Goal: Task Accomplishment & Management: Manage account settings

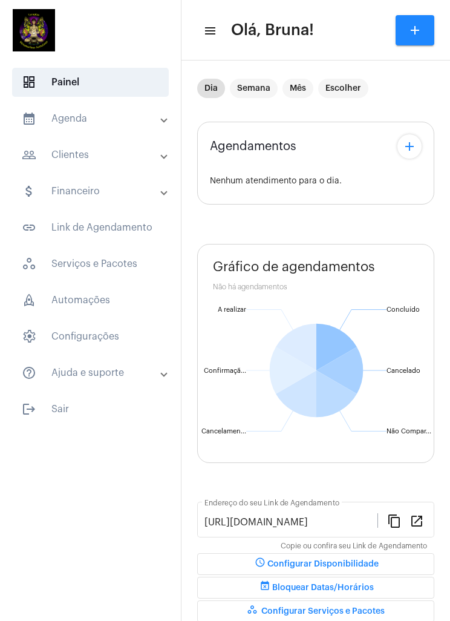
click at [87, 125] on mat-panel-title "calendar_month_outlined Agenda" at bounding box center [92, 118] width 140 height 15
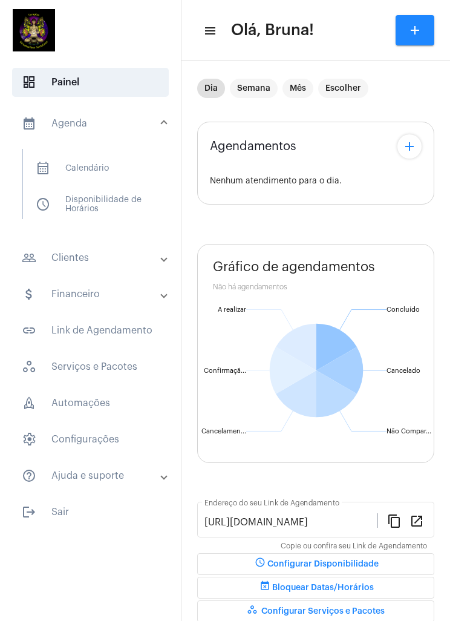
click at [66, 119] on mat-panel-title "calendar_month_outlined Agenda" at bounding box center [92, 123] width 140 height 15
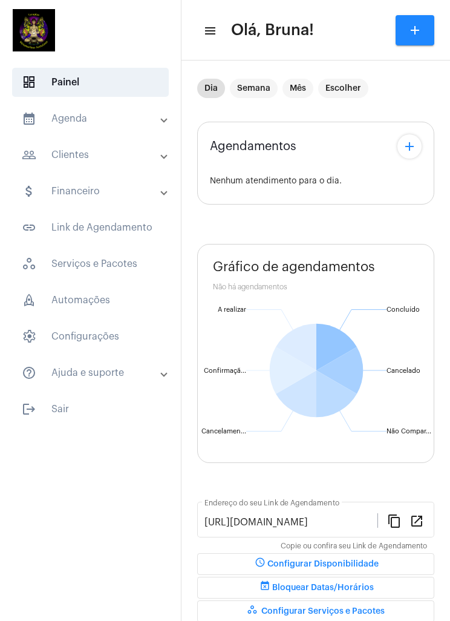
click at [79, 160] on mat-panel-title "people_outline Clientes" at bounding box center [92, 155] width 140 height 15
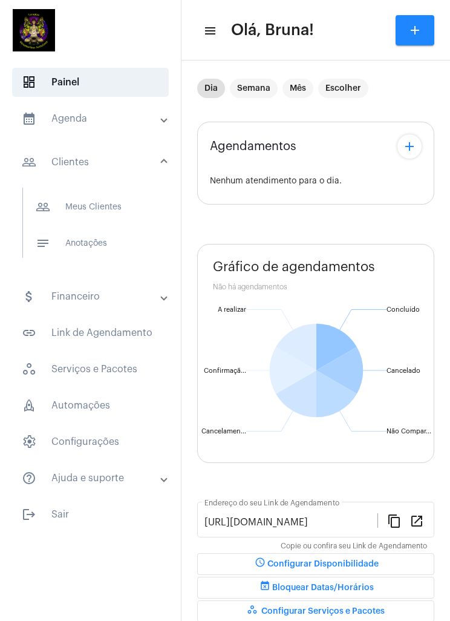
click at [25, 118] on mat-icon "calendar_month_outlined" at bounding box center [29, 118] width 15 height 15
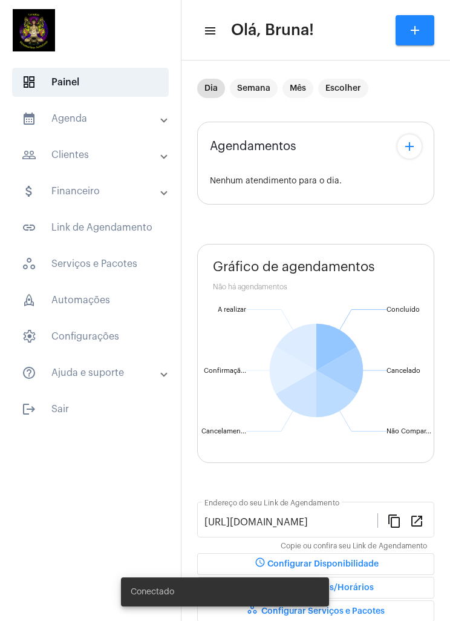
click at [91, 118] on mat-panel-title "calendar_month_outlined Agenda" at bounding box center [92, 118] width 140 height 15
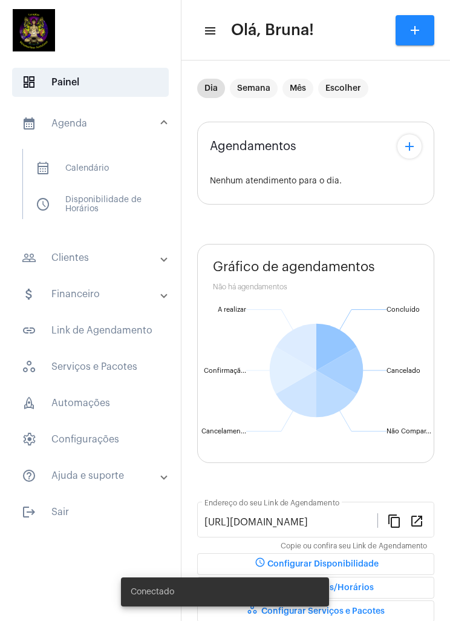
click at [84, 168] on span "calendar_month_outlined Calendário" at bounding box center [90, 168] width 128 height 29
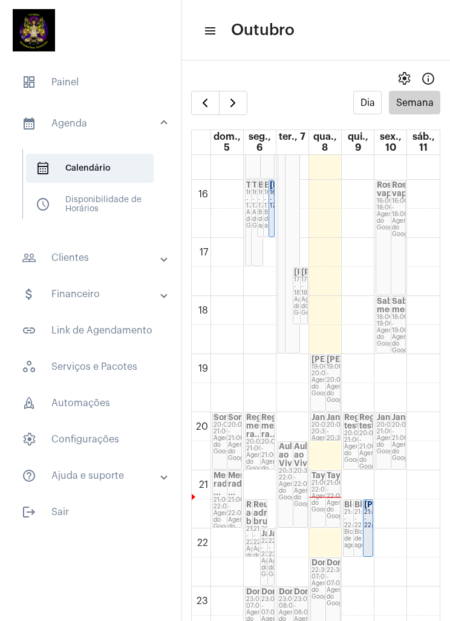
scroll to position [906, 0]
click at [326, 487] on link "Taynara 21:00 - 22:00 Agenda do Google" at bounding box center [333, 498] width 15 height 57
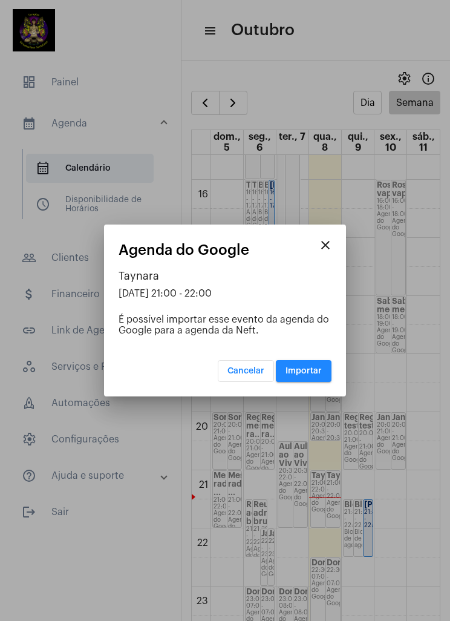
click at [303, 375] on span "Importar" at bounding box center [304, 371] width 36 height 8
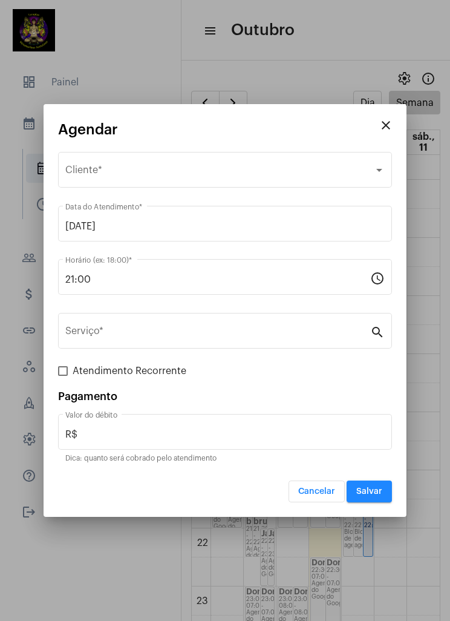
click at [231, 173] on div "Selecione o Cliente" at bounding box center [219, 172] width 309 height 11
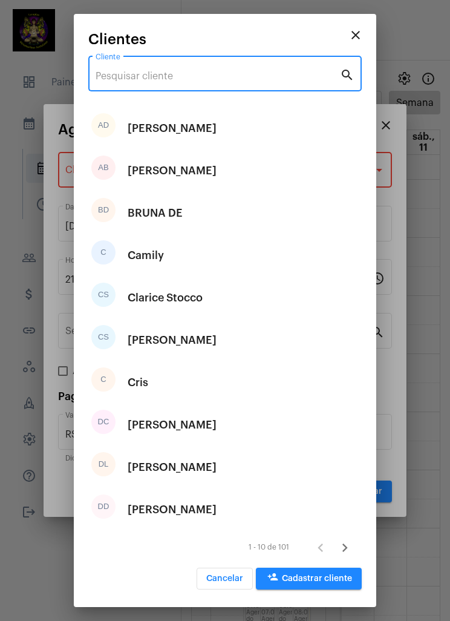
click at [215, 72] on input "Cliente" at bounding box center [218, 76] width 245 height 11
click at [229, 67] on div "Cliente" at bounding box center [218, 72] width 245 height 38
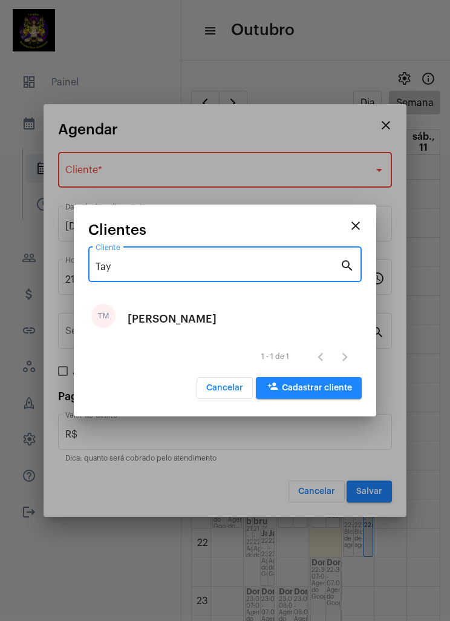
type input "Tay"
click at [291, 312] on div "TM [PERSON_NAME]" at bounding box center [225, 319] width 274 height 42
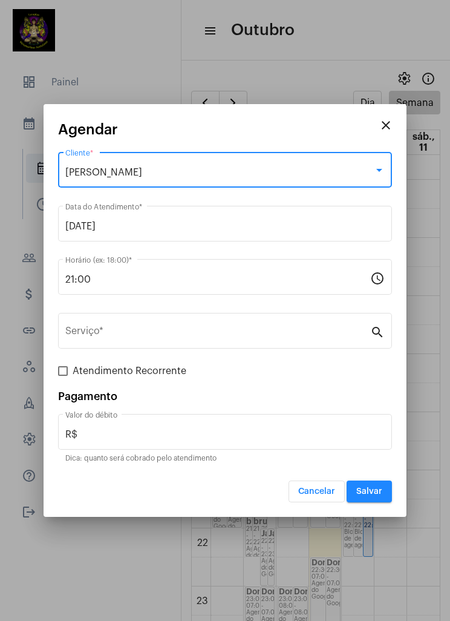
click at [277, 328] on input "Serviço *" at bounding box center [217, 333] width 305 height 11
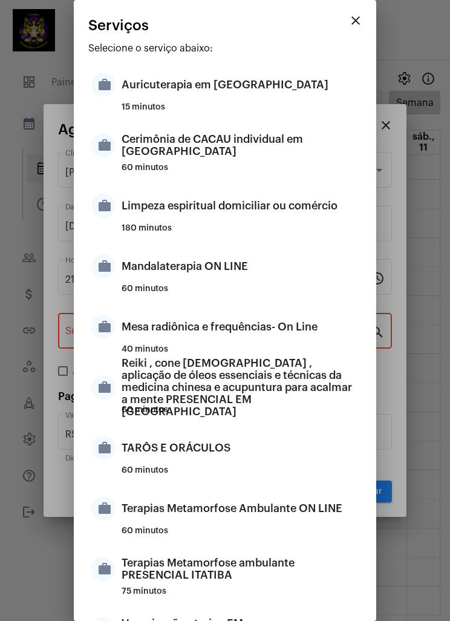
click at [255, 515] on div "Terapias Metamorfose Ambulante ON LINE" at bounding box center [240, 508] width 237 height 36
type input "Terapias Metamorfose Ambulante ON LINE"
type input "R$ 200"
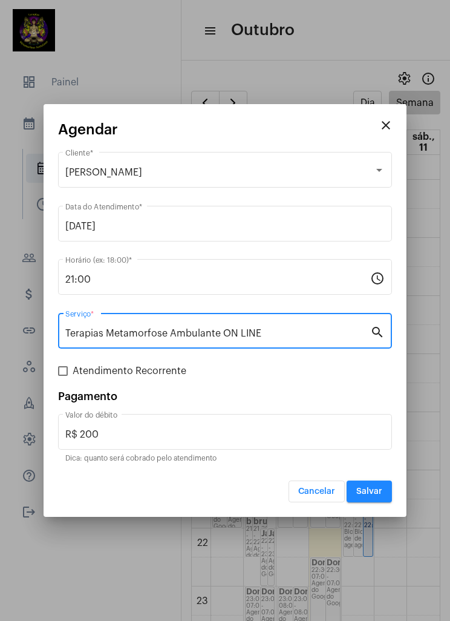
click at [370, 488] on span "Salvar" at bounding box center [369, 491] width 26 height 8
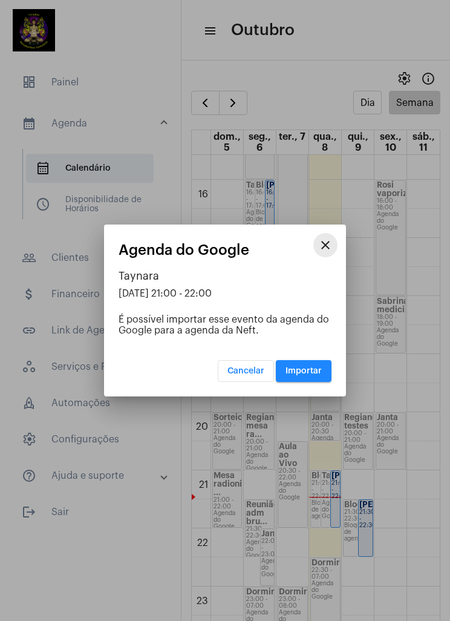
click at [332, 241] on mat-icon "close" at bounding box center [325, 245] width 15 height 15
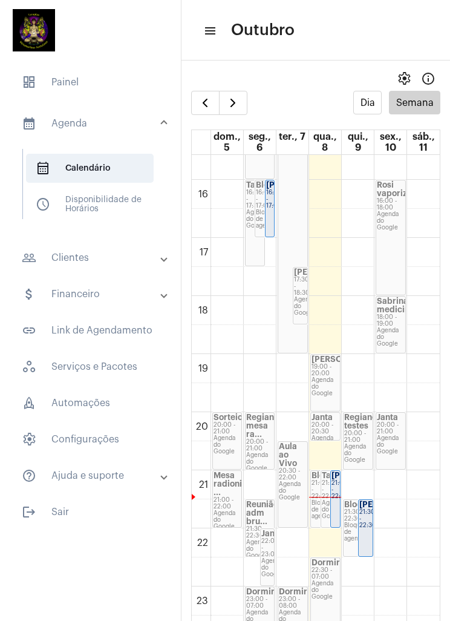
click at [85, 121] on mat-panel-title "calendar_month_outlined Agenda" at bounding box center [92, 123] width 140 height 15
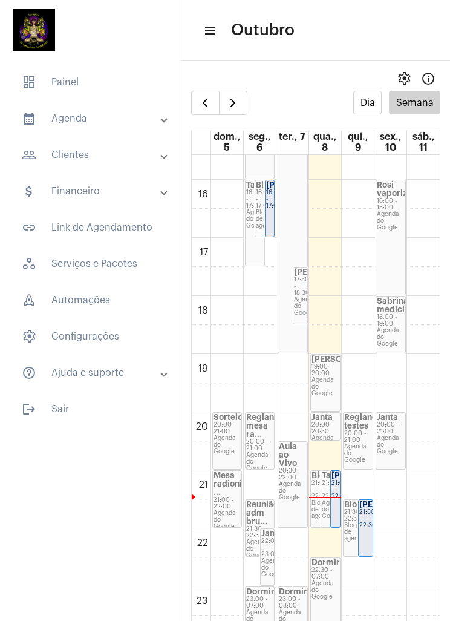
click at [70, 88] on span "dashboard Painel" at bounding box center [90, 82] width 157 height 29
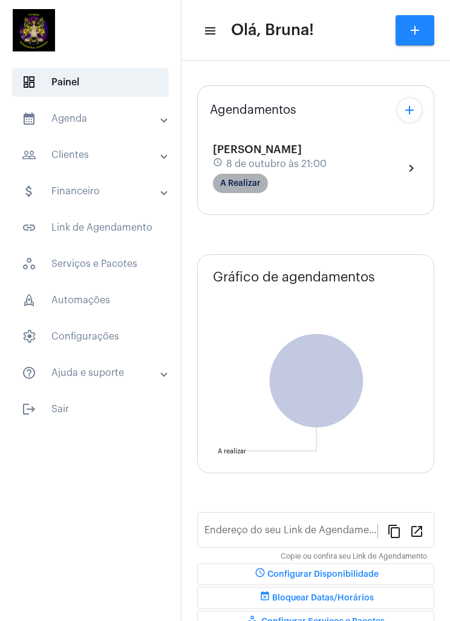
click at [234, 178] on mat-chip "A Realizar" at bounding box center [240, 183] width 55 height 19
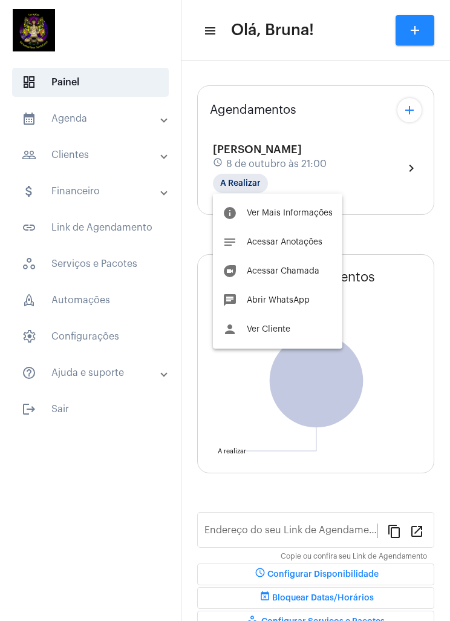
type input "[URL][DOMAIN_NAME]"
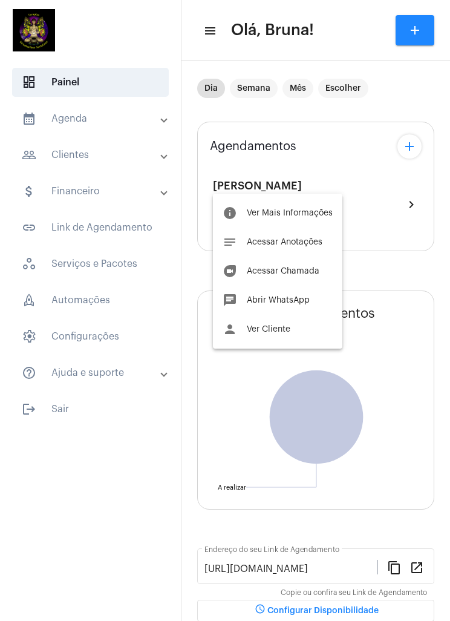
click at [300, 263] on button "duo [PERSON_NAME]" at bounding box center [278, 271] width 130 height 29
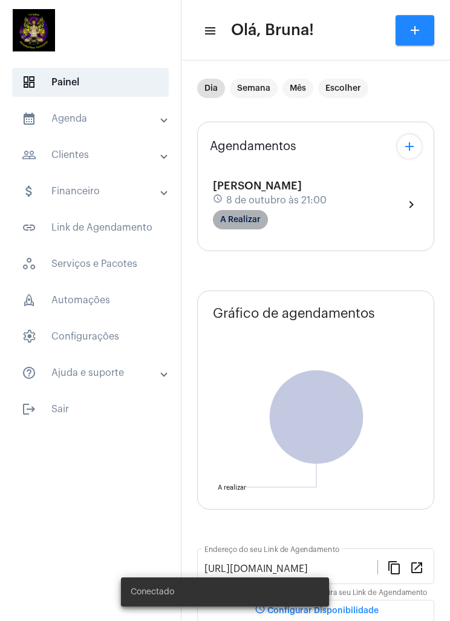
click at [242, 222] on mat-chip "A Realizar" at bounding box center [240, 219] width 55 height 19
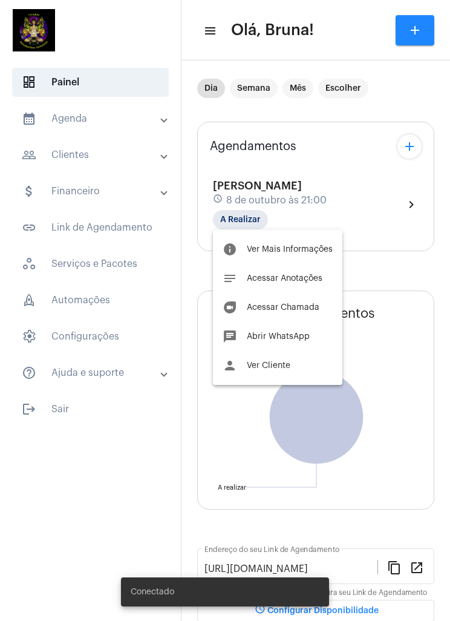
click at [287, 306] on span "Acessar Chamada" at bounding box center [283, 307] width 73 height 8
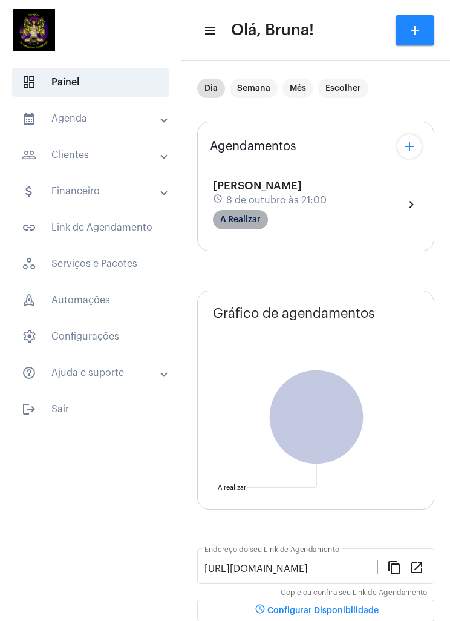
click at [245, 219] on mat-chip "A Realizar" at bounding box center [240, 219] width 55 height 19
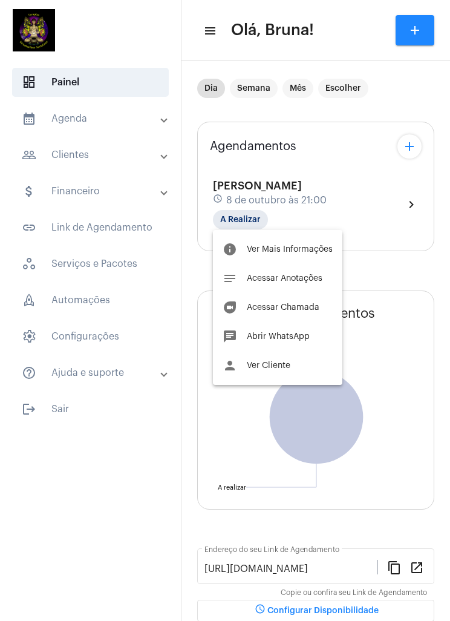
click at [301, 307] on span "Acessar Chamada" at bounding box center [283, 307] width 73 height 8
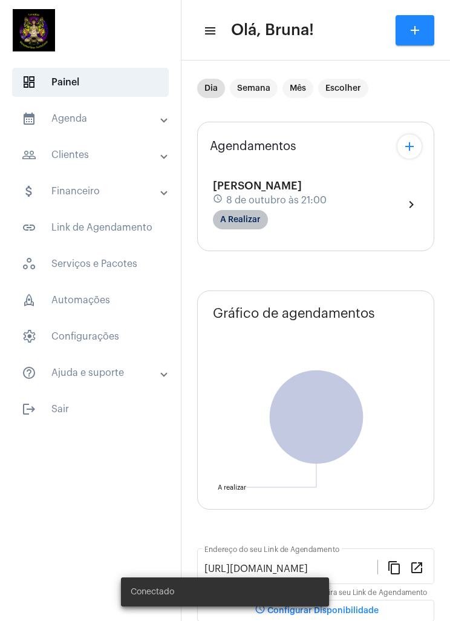
click at [235, 217] on mat-chip "A Realizar" at bounding box center [240, 219] width 55 height 19
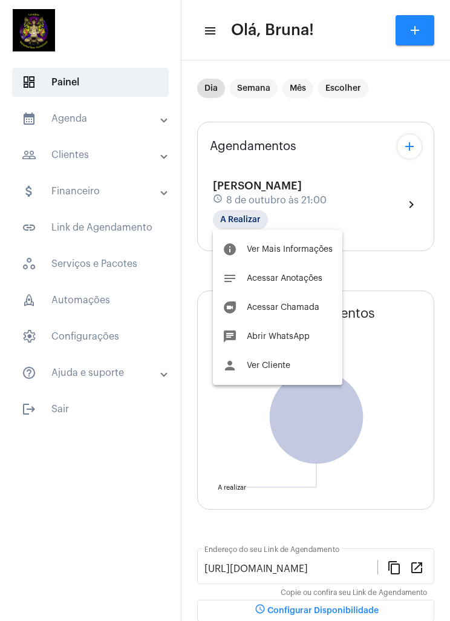
click at [289, 275] on span "Acessar Anotações" at bounding box center [285, 278] width 76 height 8
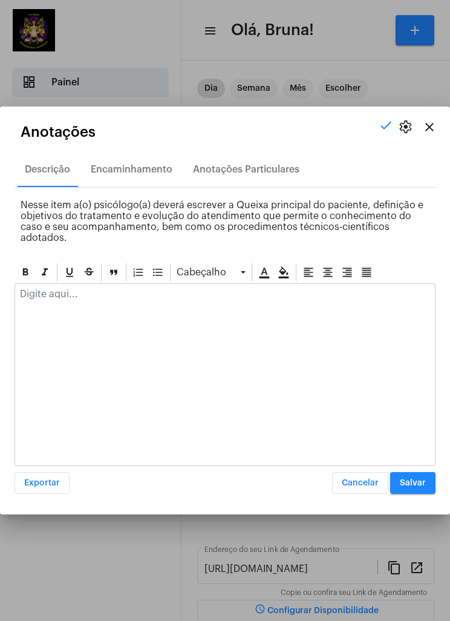
click at [441, 130] on button "close" at bounding box center [430, 127] width 24 height 24
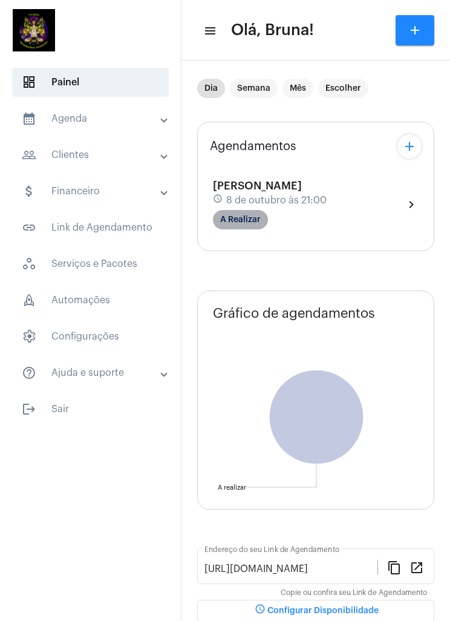
click at [252, 220] on mat-chip "A Realizar" at bounding box center [240, 219] width 55 height 19
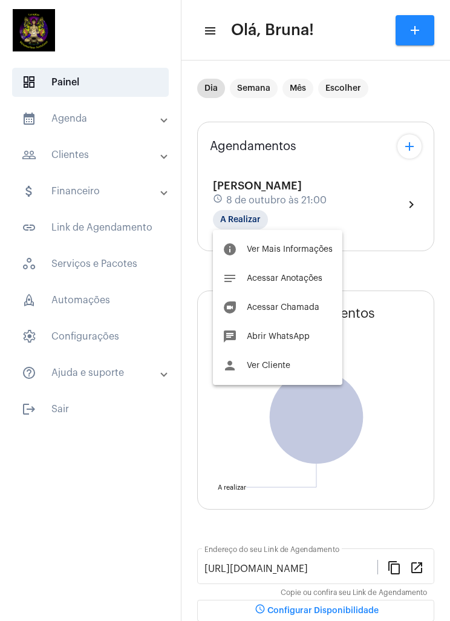
click at [309, 305] on span "Acessar Chamada" at bounding box center [283, 307] width 73 height 8
